Goal: Information Seeking & Learning: Learn about a topic

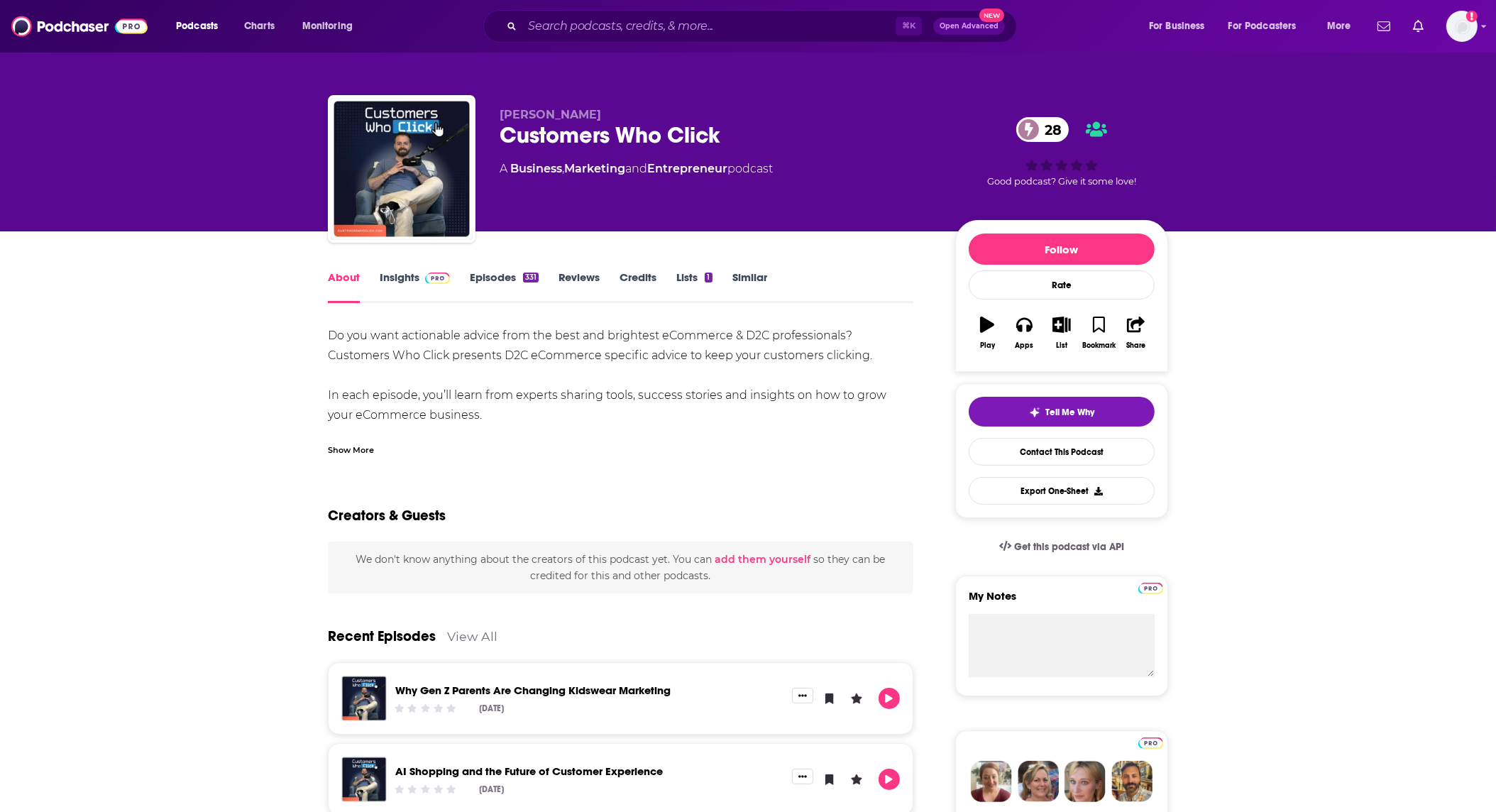
click at [429, 272] on span at bounding box center [437, 277] width 25 height 14
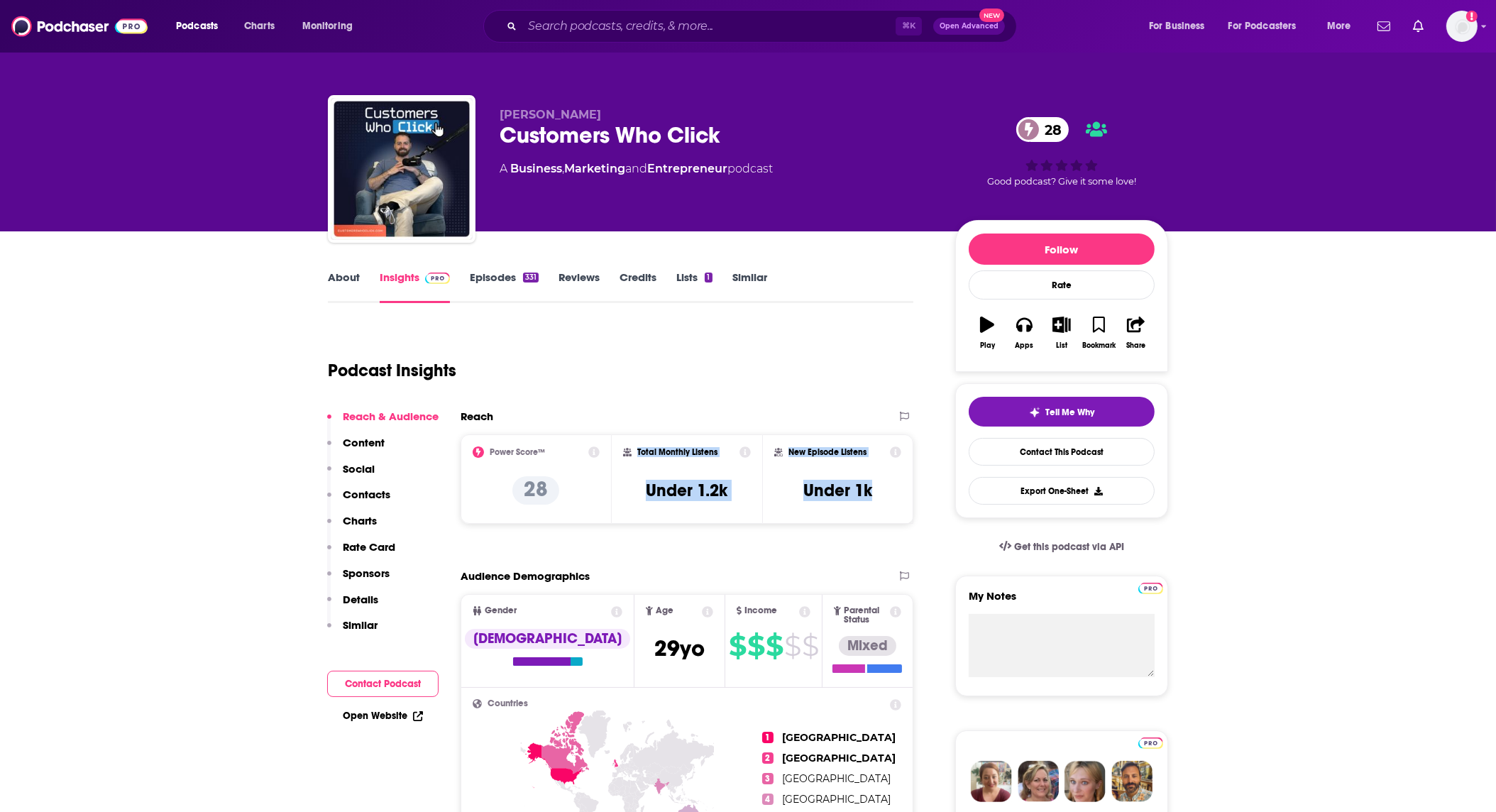
drag, startPoint x: 657, startPoint y: 465, endPoint x: 620, endPoint y: 449, distance: 40.3
click at [620, 449] on div "Power Score™ 28 Total Monthly Listens Under 1.2k New Episode Listens Under 1k" at bounding box center [686, 479] width 453 height 89
copy div "Total Monthly Listens Under 1.2k New Episode Listens Under 1k"
click at [742, 451] on icon at bounding box center [745, 452] width 11 height 11
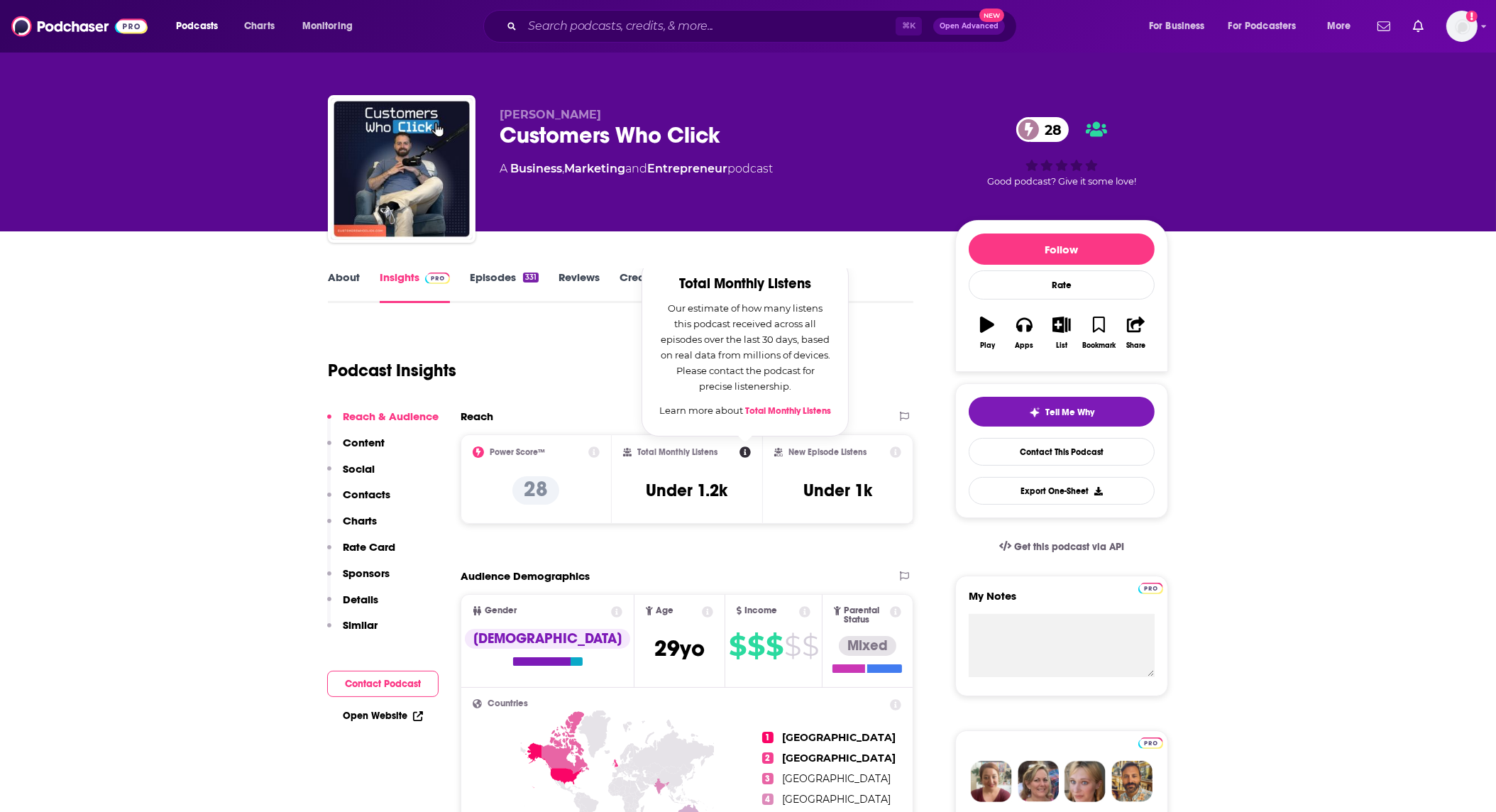
click at [892, 454] on icon at bounding box center [896, 452] width 11 height 11
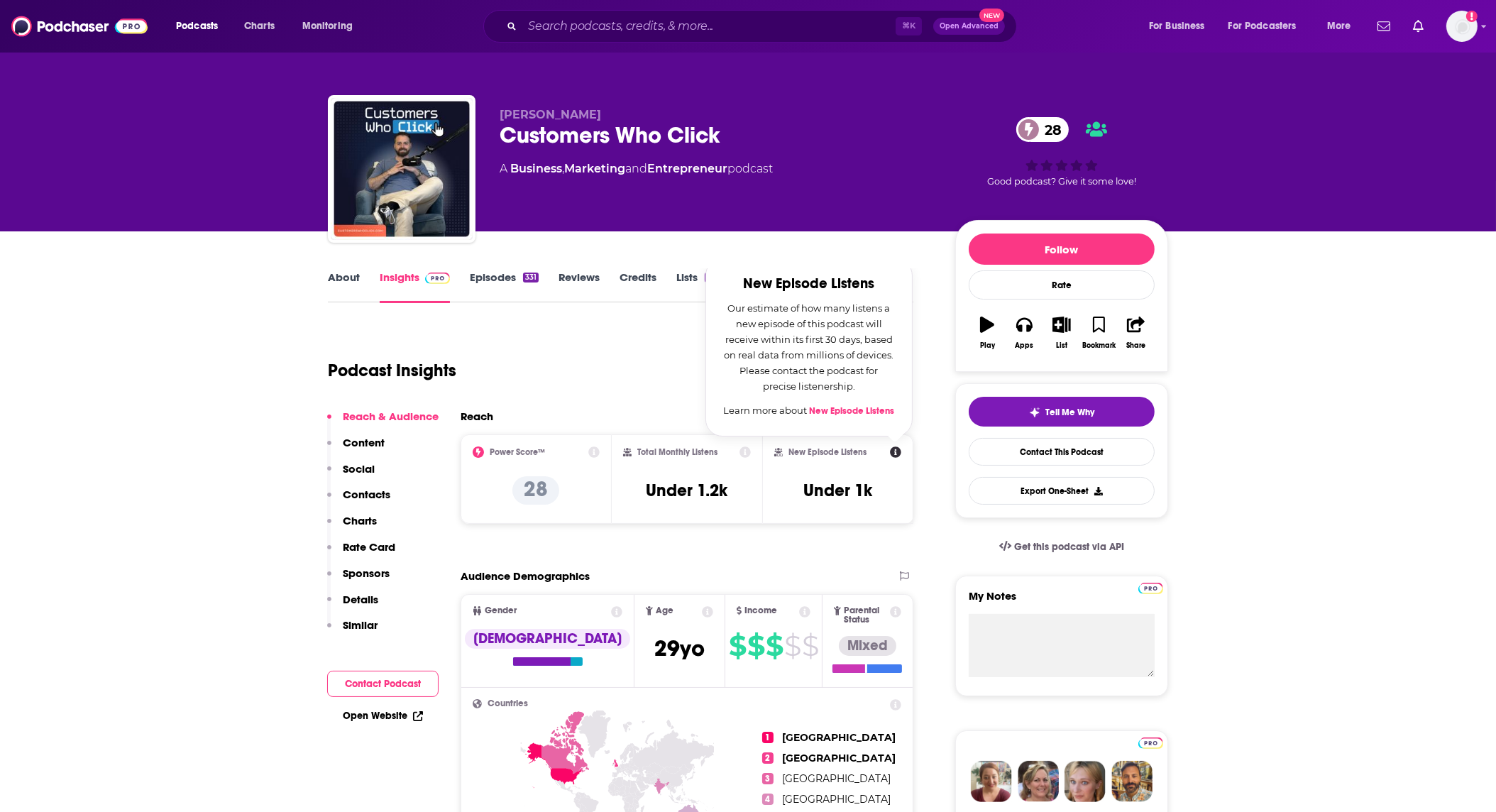
click at [614, 367] on div "Podcast Insights" at bounding box center [615, 362] width 574 height 72
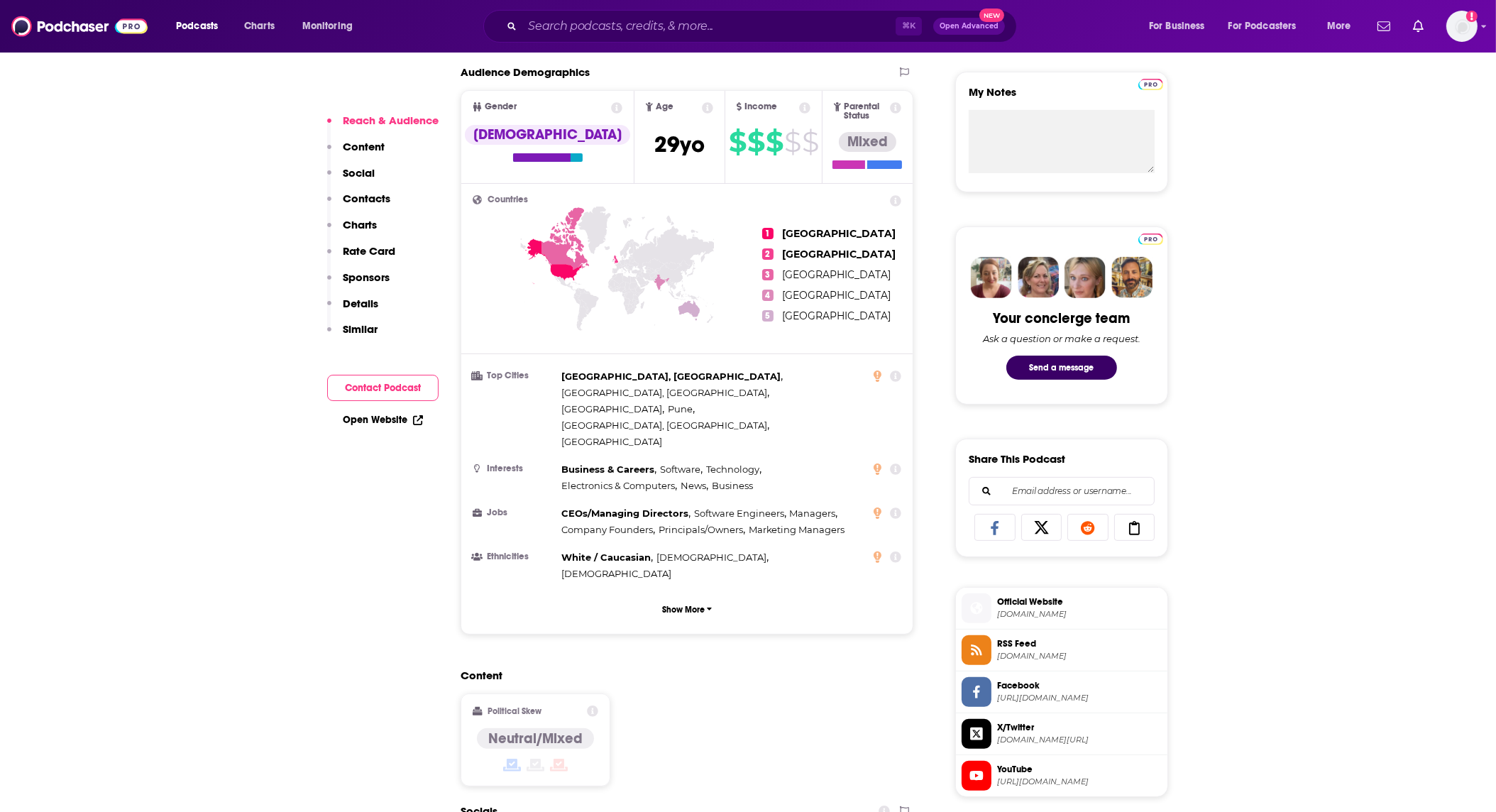
scroll to position [539, 0]
